Goal: Task Accomplishment & Management: Use online tool/utility

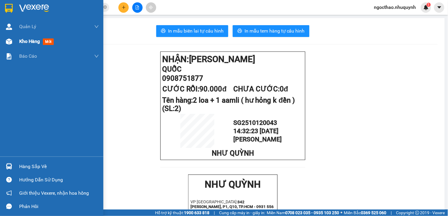
click at [34, 42] on span "Kho hàng" at bounding box center [29, 41] width 21 height 6
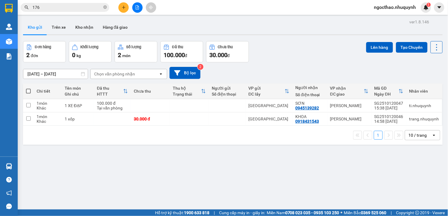
click at [433, 47] on icon at bounding box center [437, 47] width 8 height 8
click at [423, 83] on span "Làm mới" at bounding box center [423, 85] width 16 height 6
click at [406, 106] on icon at bounding box center [408, 105] width 4 height 4
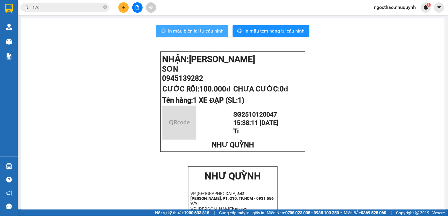
click at [196, 30] on span "In mẫu biên lai tự cấu hình" at bounding box center [196, 30] width 56 height 7
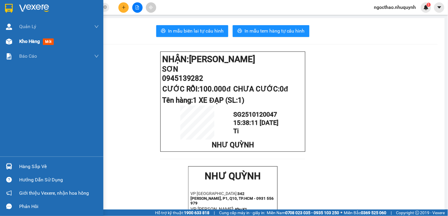
click at [24, 41] on span "Kho hàng" at bounding box center [29, 41] width 21 height 6
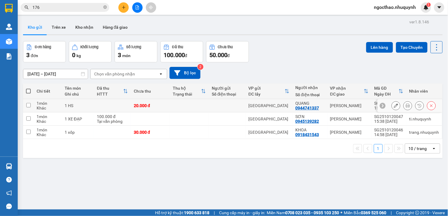
click at [404, 106] on button at bounding box center [408, 105] width 8 height 10
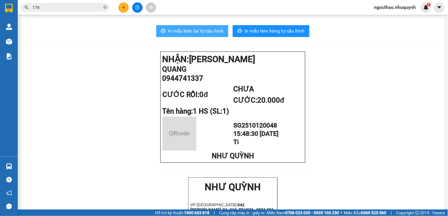
click at [202, 30] on span "In mẫu biên lai tự cấu hình" at bounding box center [196, 30] width 56 height 7
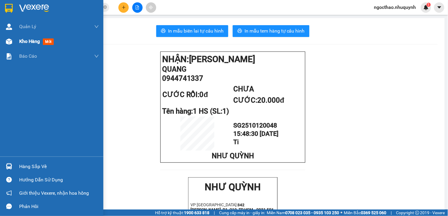
click at [32, 42] on span "Kho hàng" at bounding box center [29, 41] width 21 height 6
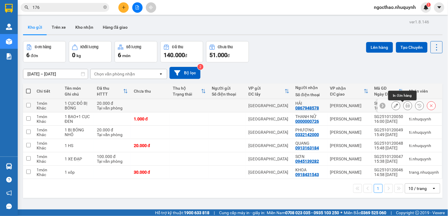
click at [406, 105] on div at bounding box center [408, 105] width 9 height 9
click at [405, 105] on button at bounding box center [408, 105] width 8 height 10
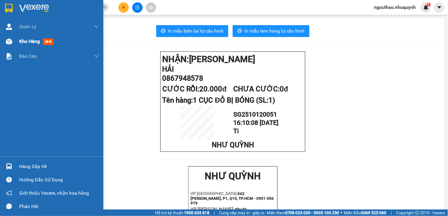
click at [30, 39] on span "Kho hàng" at bounding box center [29, 41] width 21 height 6
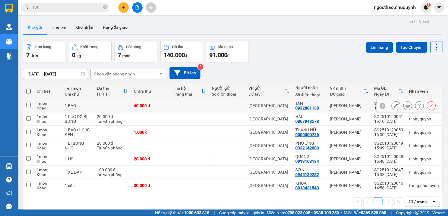
click at [406, 106] on icon at bounding box center [408, 105] width 4 height 4
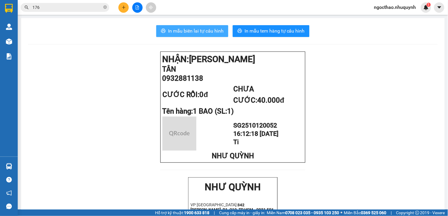
click at [172, 27] on button "In mẫu biên lai tự cấu hình" at bounding box center [192, 31] width 72 height 12
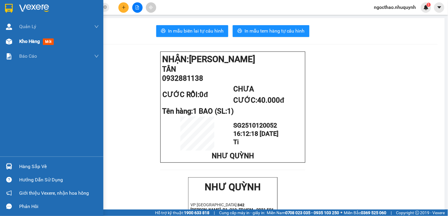
click at [34, 40] on span "Kho hàng" at bounding box center [29, 41] width 21 height 6
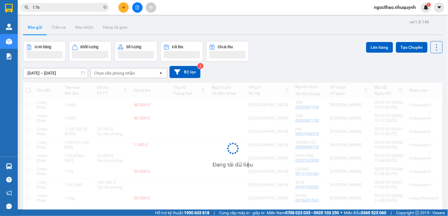
scroll to position [27, 0]
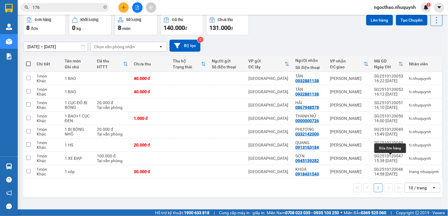
click at [414, 188] on div "10 / trang" at bounding box center [418, 188] width 18 height 6
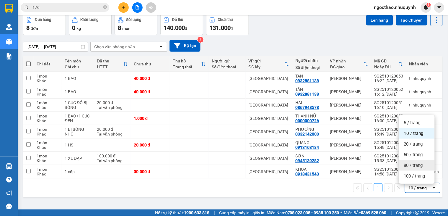
click at [300, 201] on div "ver 1.8.146 Kho gửi Trên xe Kho nhận Hàng đã giao Đơn hàng 8 đơn Khối lượng 0 k…" at bounding box center [233, 99] width 424 height 216
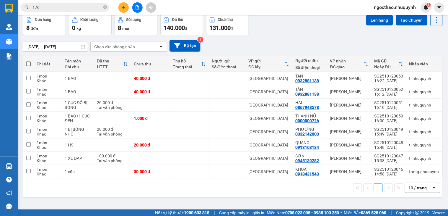
drag, startPoint x: 406, startPoint y: 190, endPoint x: 407, endPoint y: 185, distance: 5.5
click at [409, 190] on div "10 / trang" at bounding box center [418, 188] width 18 height 6
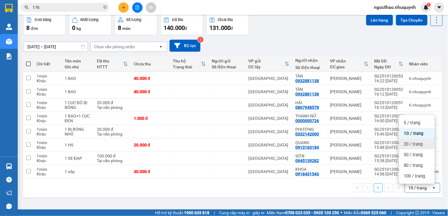
click at [418, 142] on span "20 / trang" at bounding box center [413, 144] width 19 height 6
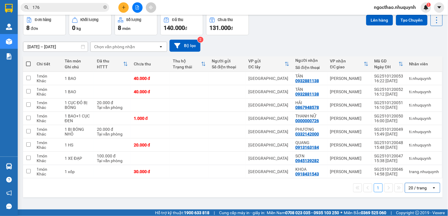
click at [409, 190] on div "20 / trang" at bounding box center [418, 188] width 18 height 6
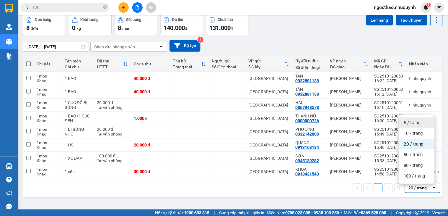
click at [417, 125] on span "5 / trang" at bounding box center [412, 123] width 17 height 6
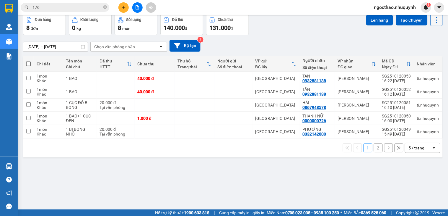
click at [435, 22] on icon at bounding box center [437, 20] width 8 height 8
click at [424, 53] on li "Làm mới" at bounding box center [420, 57] width 44 height 11
click at [436, 17] on button at bounding box center [437, 20] width 12 height 12
click at [431, 56] on div "Làm mới" at bounding box center [420, 57] width 35 height 6
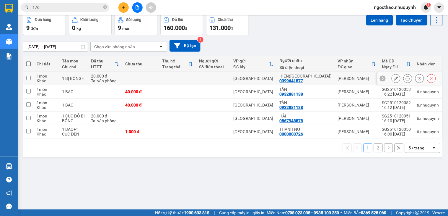
click at [406, 79] on icon at bounding box center [408, 78] width 4 height 4
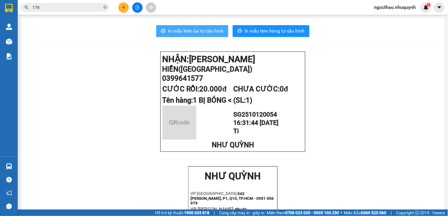
click at [220, 28] on span "In mẫu biên lai tự cấu hình" at bounding box center [196, 30] width 56 height 7
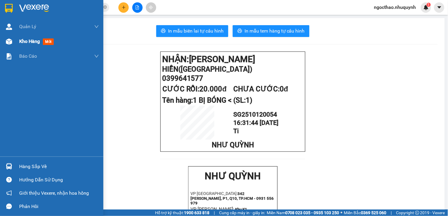
click at [29, 43] on span "Kho hàng" at bounding box center [29, 41] width 21 height 6
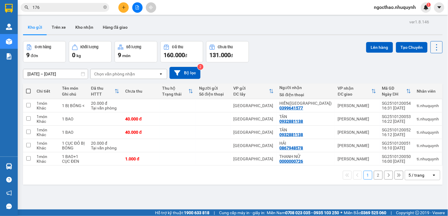
click at [431, 42] on button at bounding box center [437, 47] width 12 height 12
drag, startPoint x: 422, startPoint y: 85, endPoint x: 417, endPoint y: 86, distance: 4.2
click at [421, 86] on span "Làm mới" at bounding box center [423, 85] width 16 height 6
click at [439, 39] on div "ver 1.8.146 Kho gửi Trên xe Kho nhận Hàng đã giao Đơn hàng 9 đơn Khối lượng 0 k…" at bounding box center [233, 126] width 424 height 216
click at [435, 46] on icon at bounding box center [437, 47] width 8 height 8
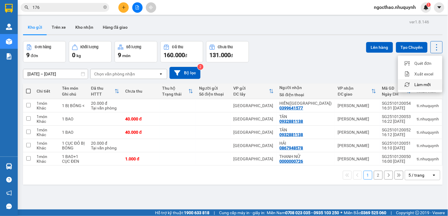
click at [425, 83] on span "Làm mới" at bounding box center [423, 85] width 16 height 6
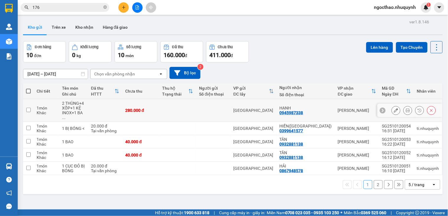
click at [406, 106] on div at bounding box center [408, 110] width 9 height 9
click at [406, 110] on div at bounding box center [408, 110] width 9 height 9
click at [406, 109] on icon at bounding box center [408, 110] width 4 height 4
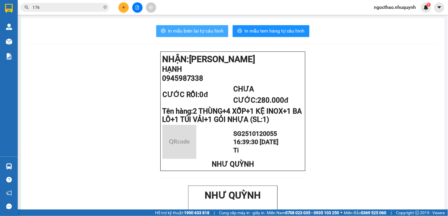
click at [203, 31] on span "In mẫu biên lai tự cấu hình" at bounding box center [196, 30] width 56 height 7
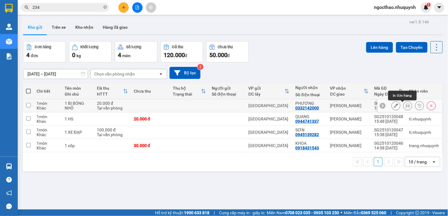
click at [406, 108] on icon at bounding box center [408, 105] width 4 height 4
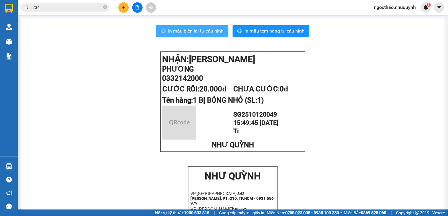
click at [203, 25] on button "In mẫu biên lai tự cấu hình" at bounding box center [192, 31] width 72 height 12
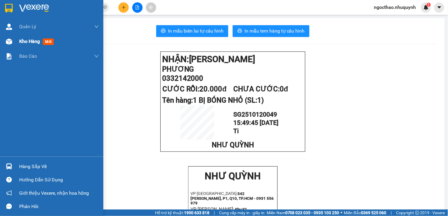
click at [29, 38] on span "Kho hàng" at bounding box center [29, 41] width 21 height 6
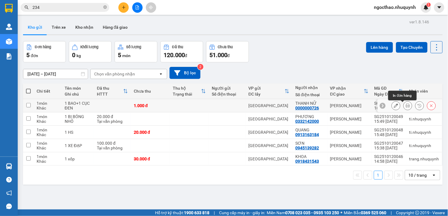
click at [406, 106] on icon at bounding box center [408, 105] width 4 height 4
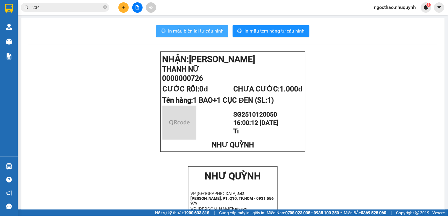
click at [195, 32] on span "In mẫu biên lai tự cấu hình" at bounding box center [196, 30] width 56 height 7
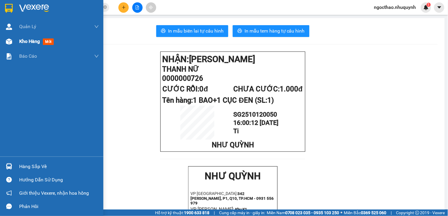
click at [33, 39] on span "Kho hàng" at bounding box center [29, 41] width 21 height 6
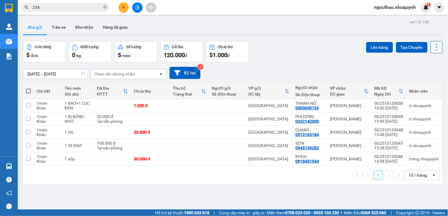
click at [433, 43] on icon at bounding box center [437, 47] width 8 height 8
click at [423, 85] on span "Làm mới" at bounding box center [423, 85] width 16 height 6
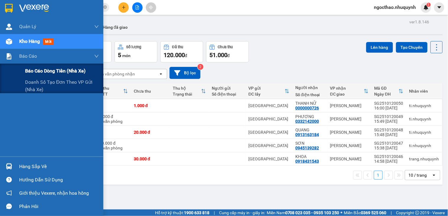
drag, startPoint x: 61, startPoint y: 73, endPoint x: 65, endPoint y: 74, distance: 3.9
click at [61, 74] on span "Báo cáo dòng tiền (nhà xe)" at bounding box center [55, 70] width 61 height 7
